Goal: Task Accomplishment & Management: Manage account settings

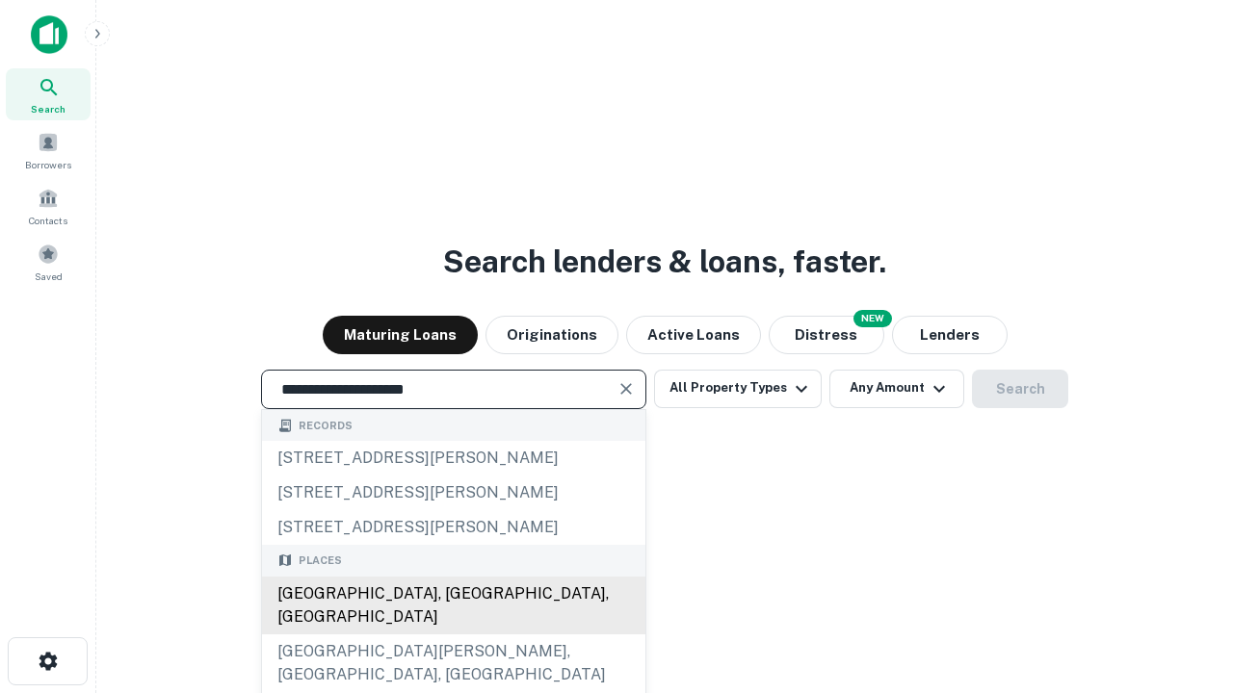
click at [453, 635] on div "[GEOGRAPHIC_DATA], [GEOGRAPHIC_DATA], [GEOGRAPHIC_DATA]" at bounding box center [453, 606] width 383 height 58
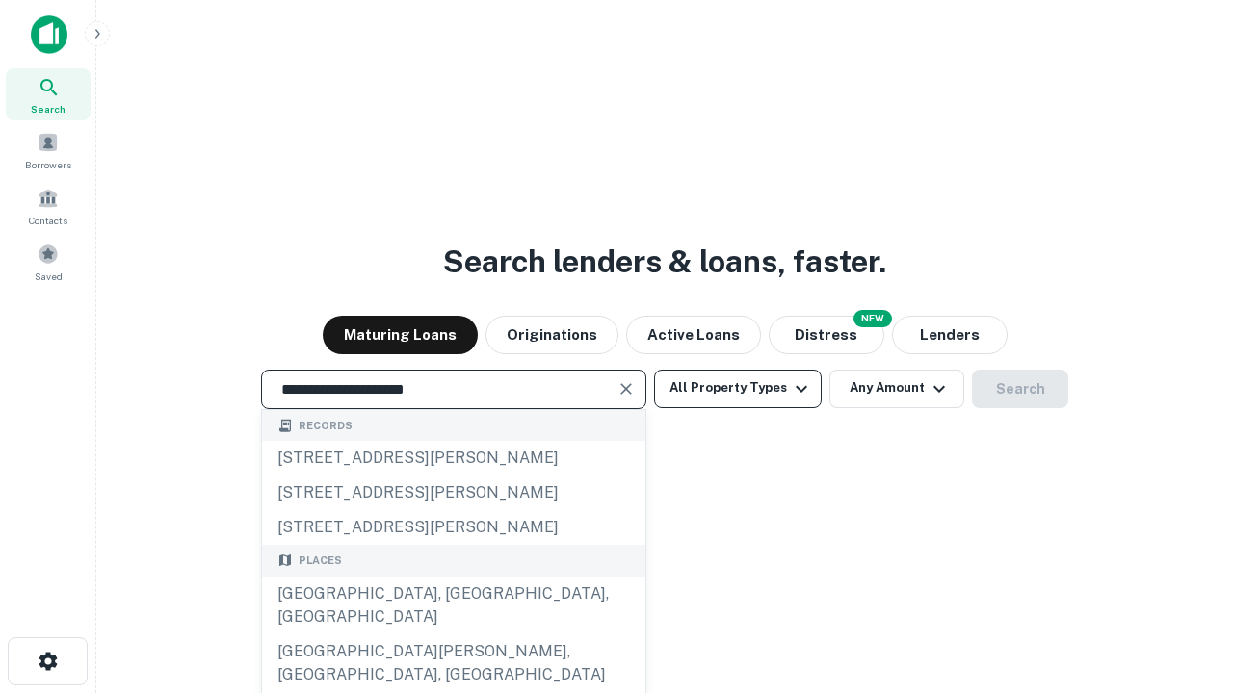
type input "**********"
click at [738, 388] on button "All Property Types" at bounding box center [738, 389] width 168 height 39
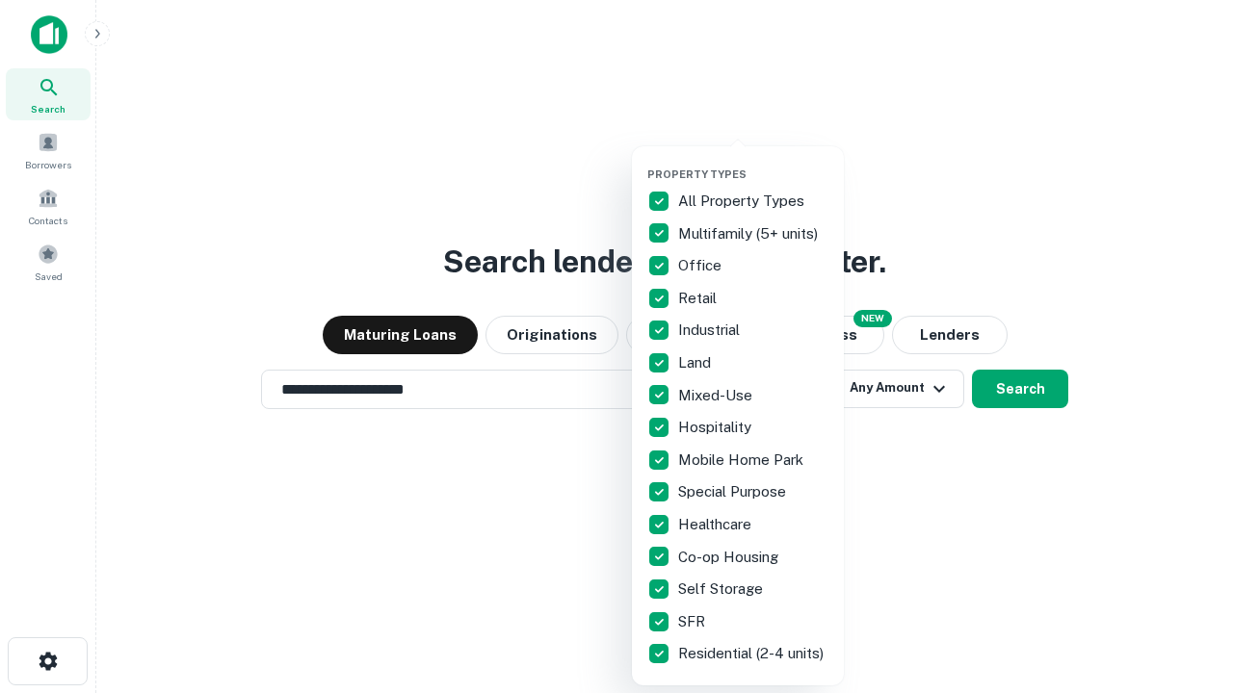
click at [753, 162] on button "button" at bounding box center [753, 162] width 212 height 1
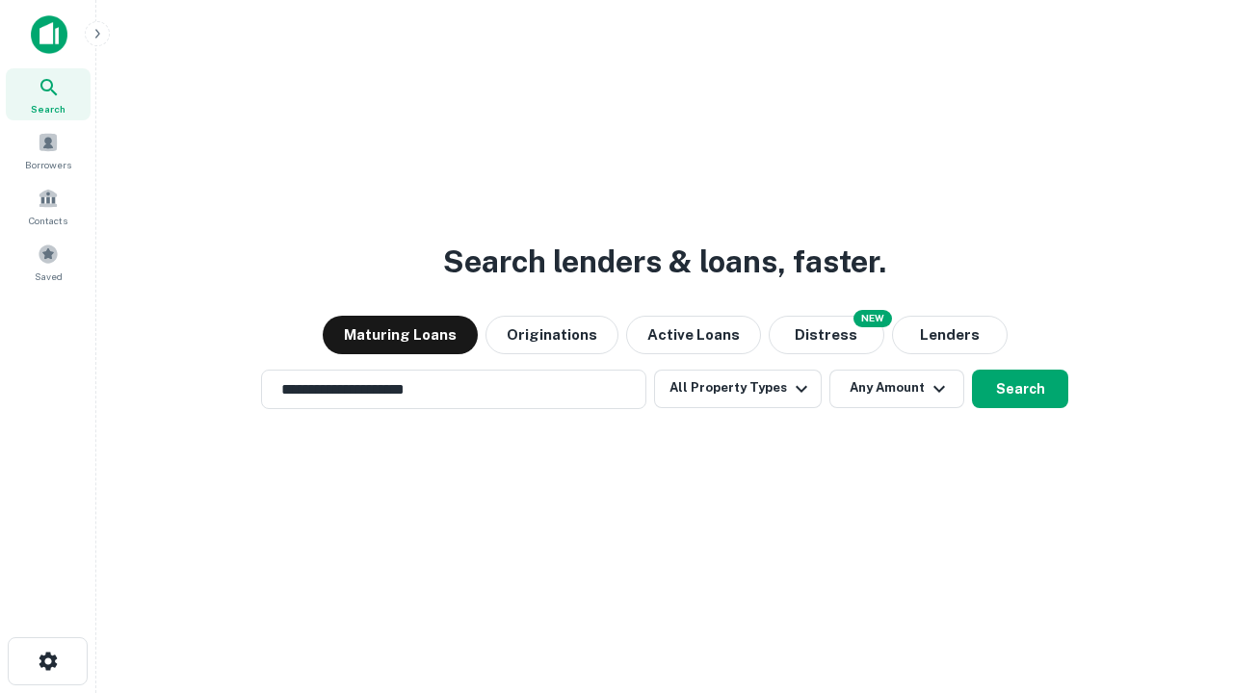
scroll to position [12, 232]
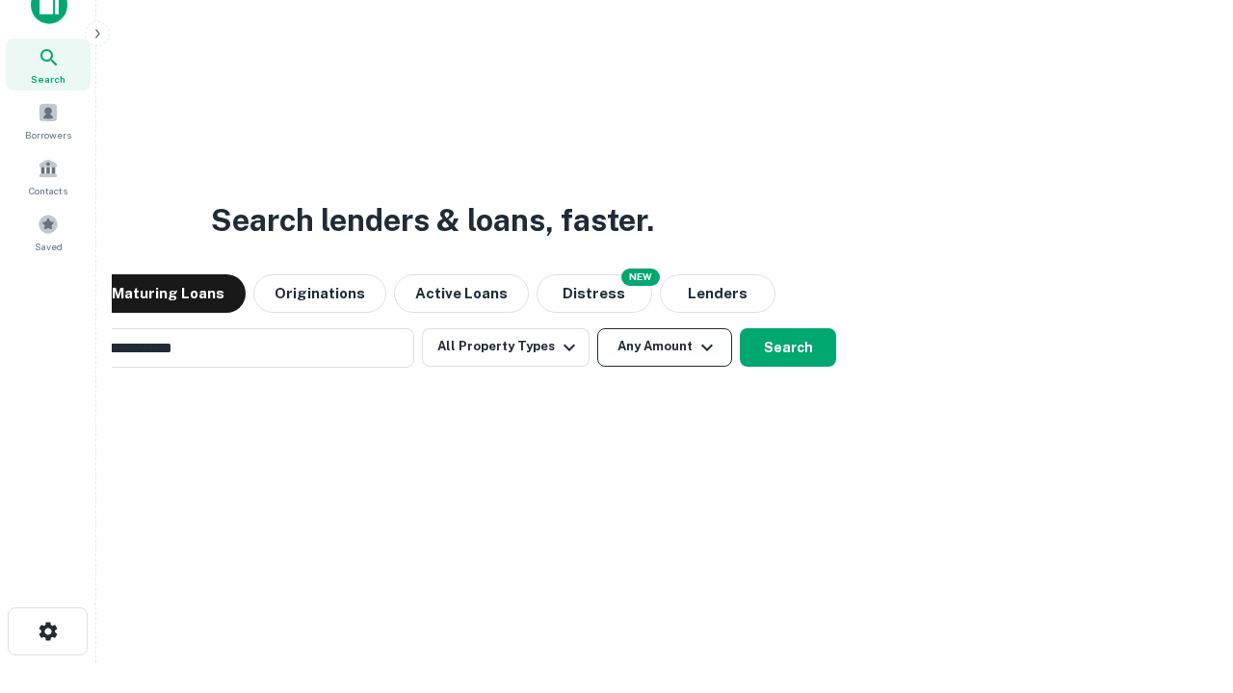
click at [597, 328] on button "Any Amount" at bounding box center [664, 347] width 135 height 39
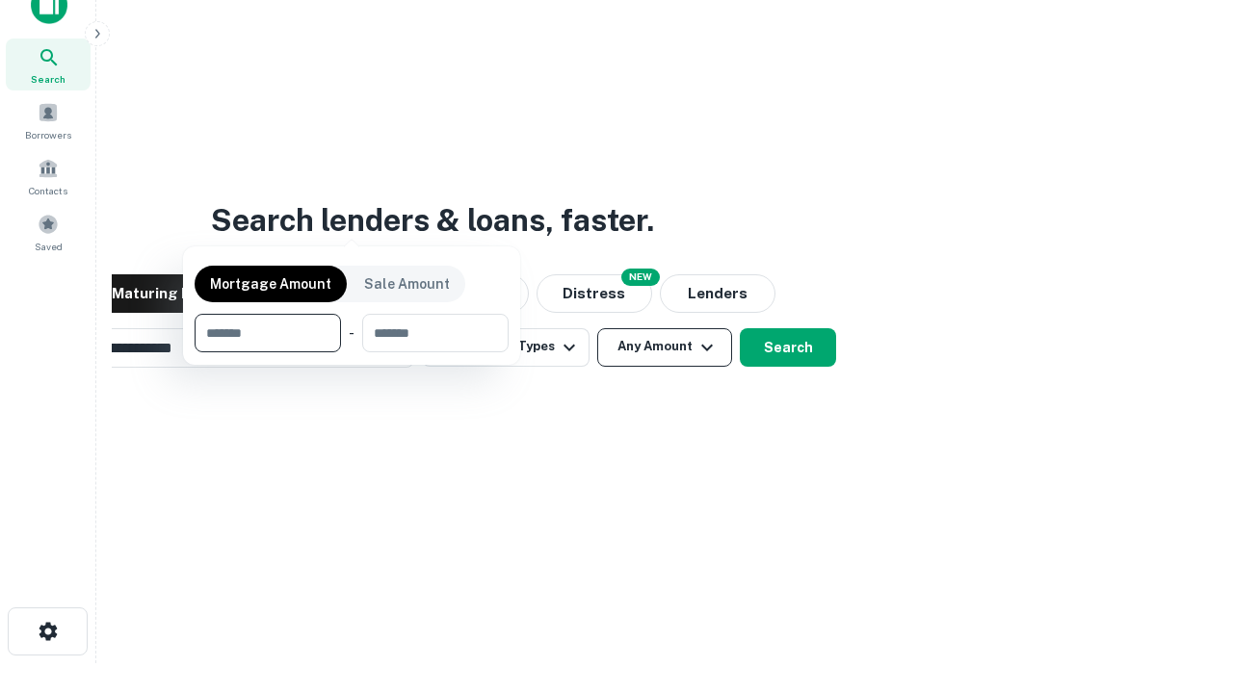
scroll to position [31, 0]
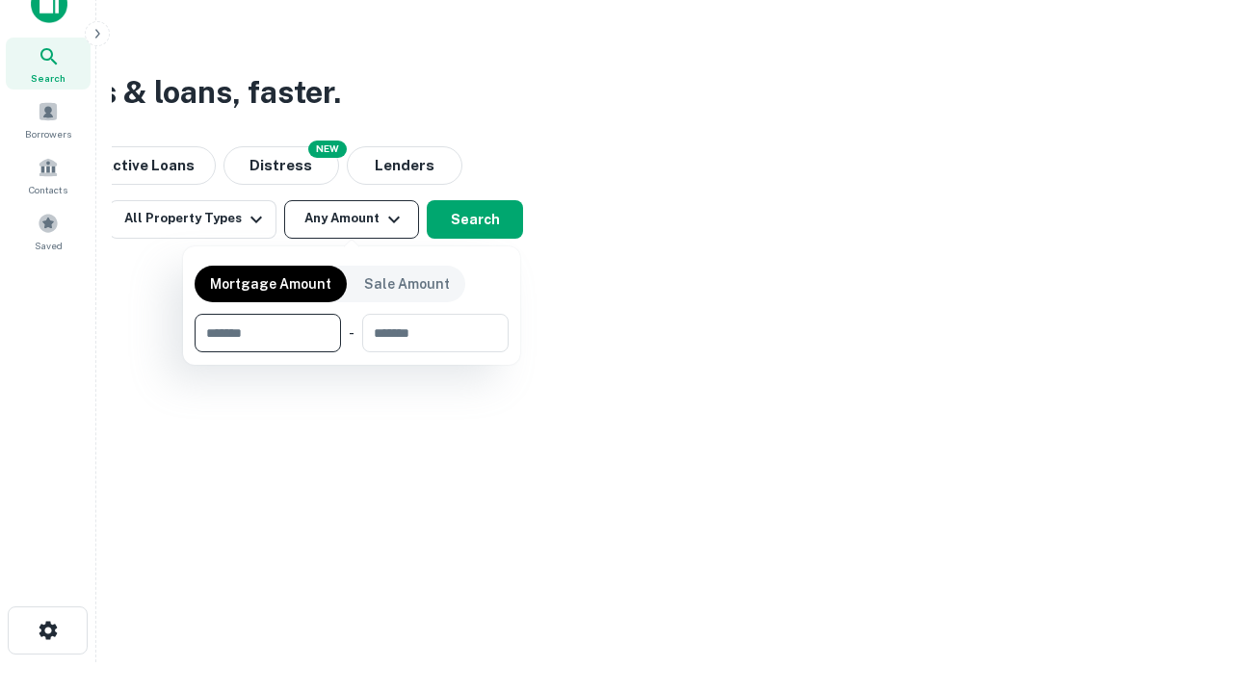
type input "*******"
click at [352, 352] on button "button" at bounding box center [352, 352] width 314 height 1
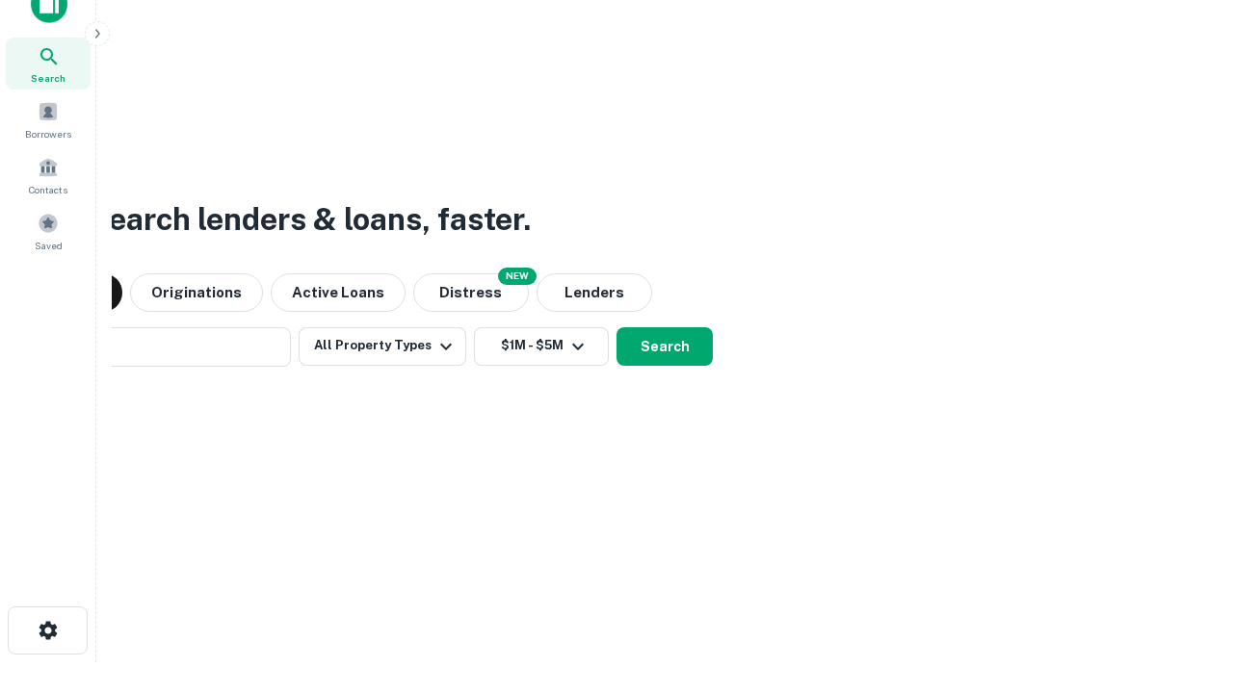
scroll to position [30, 0]
click at [616, 328] on button "Search" at bounding box center [664, 347] width 96 height 39
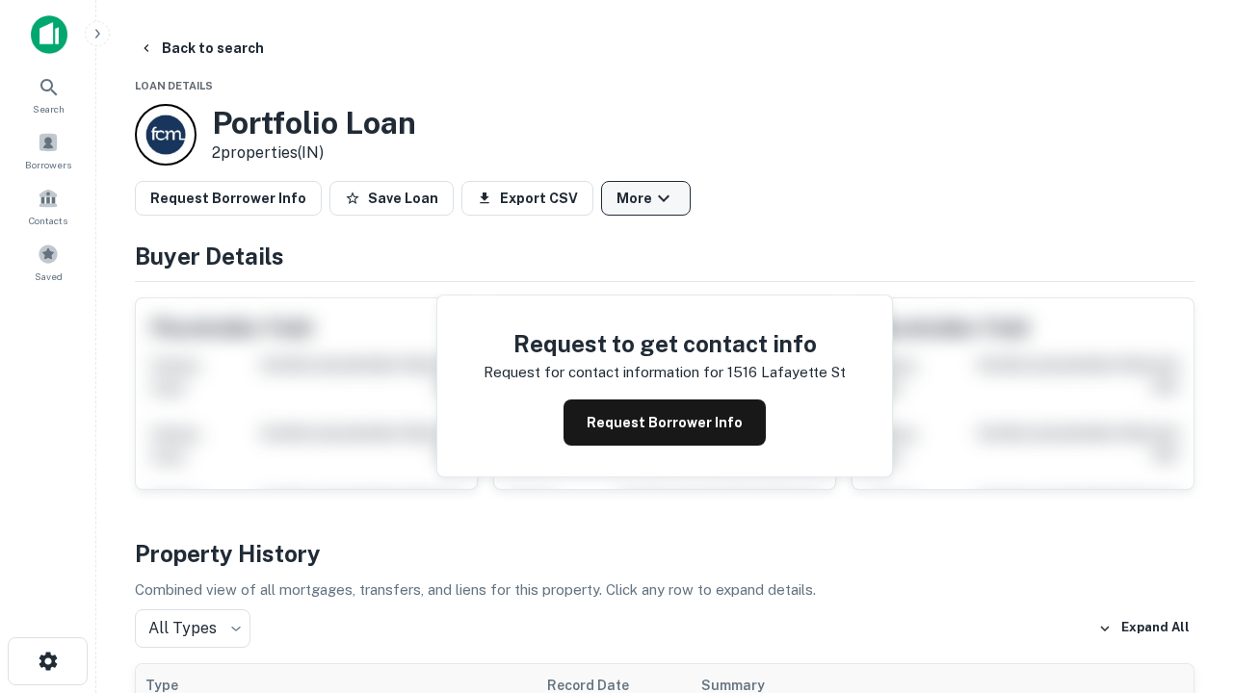
click at [645, 198] on button "More" at bounding box center [646, 198] width 90 height 35
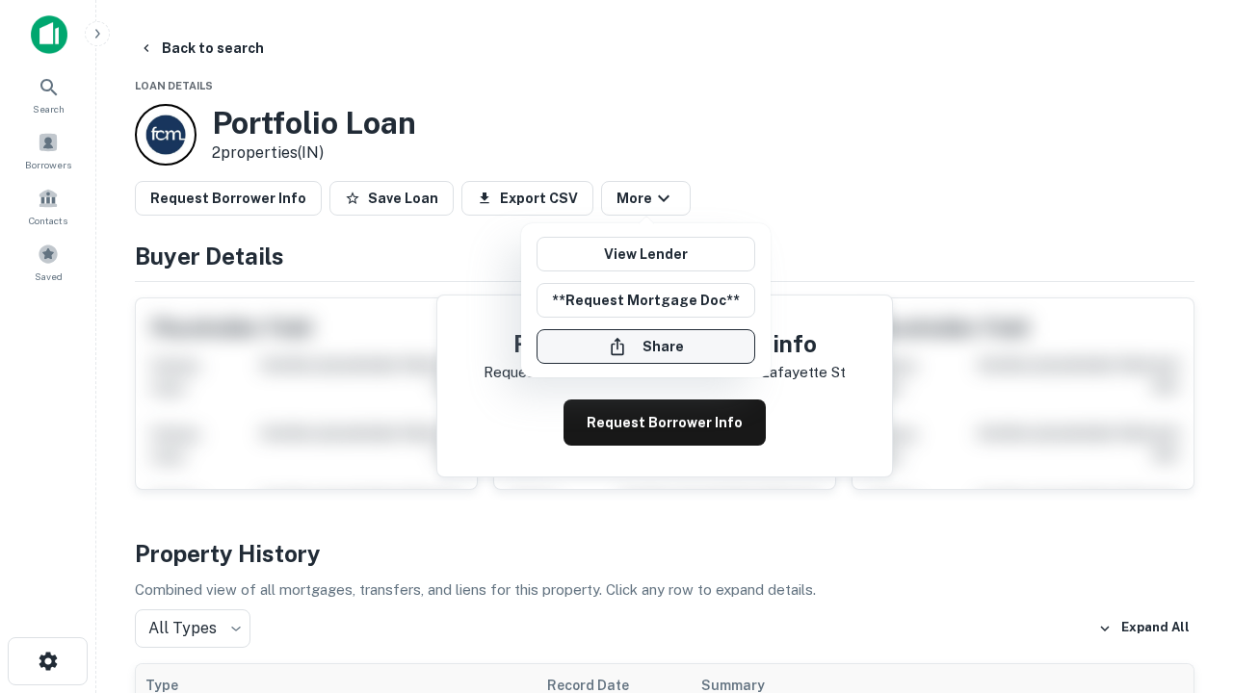
click at [645, 347] on button "Share" at bounding box center [645, 346] width 219 height 35
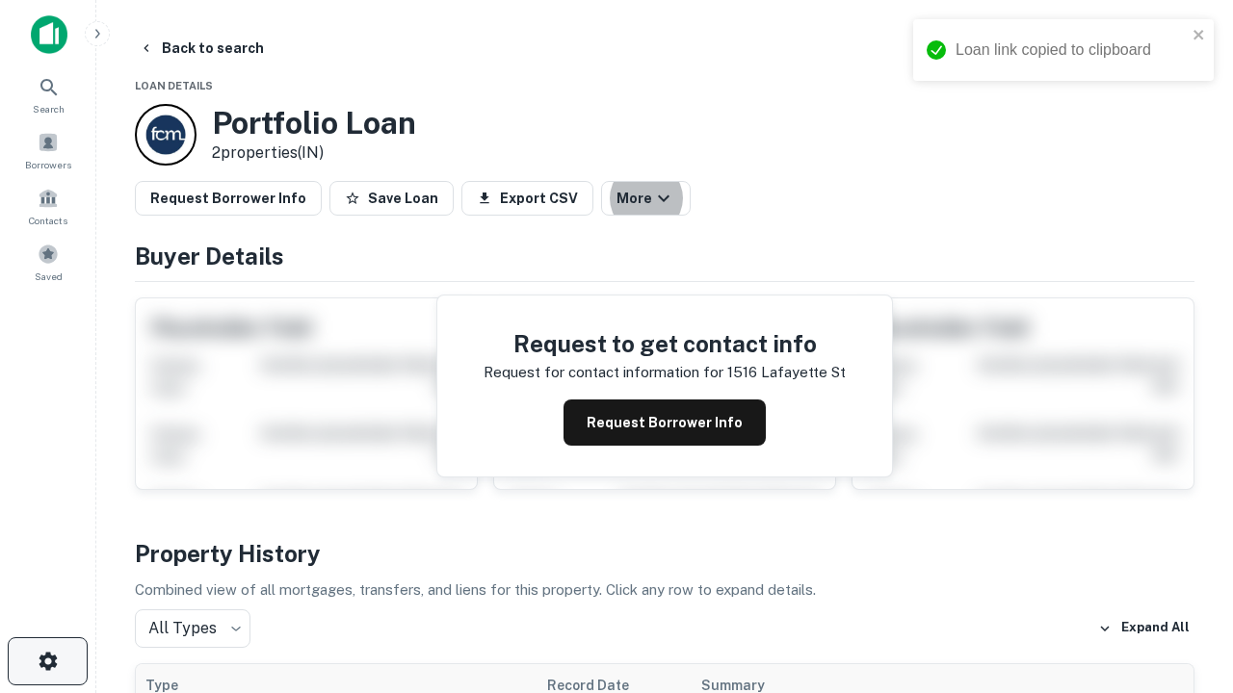
click at [47, 662] on icon "button" at bounding box center [48, 661] width 23 height 23
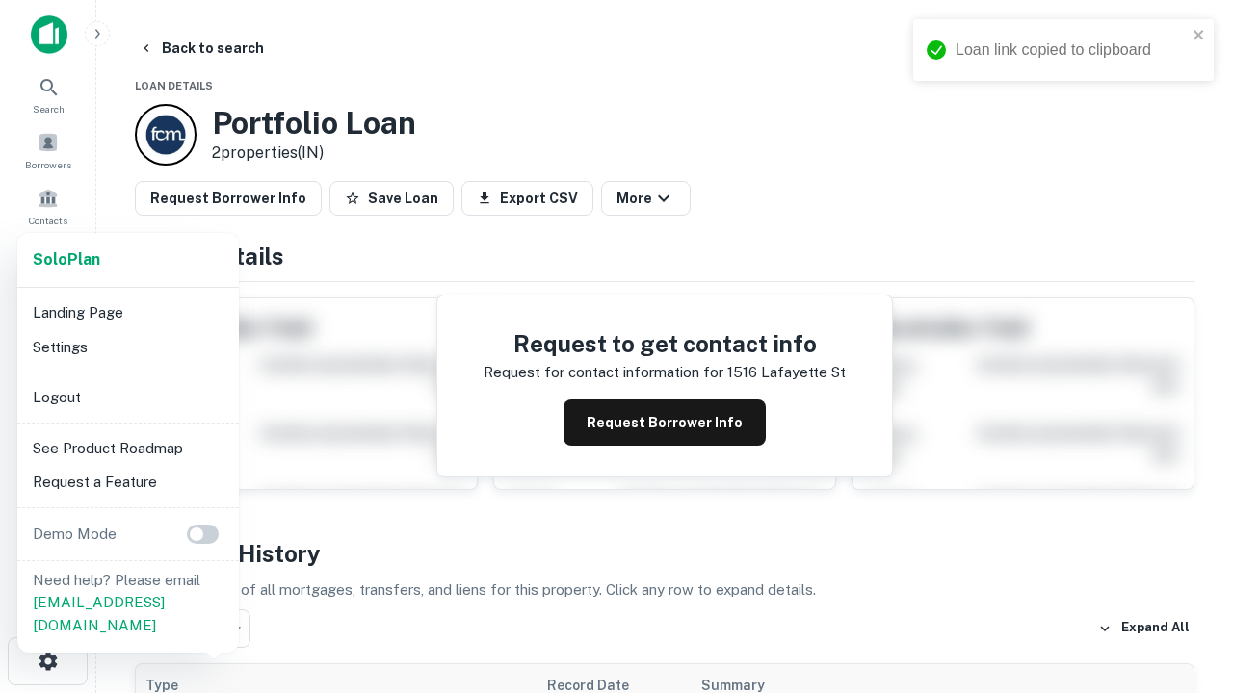
click at [127, 397] on li "Logout" at bounding box center [128, 397] width 206 height 35
